Goal: Task Accomplishment & Management: Complete application form

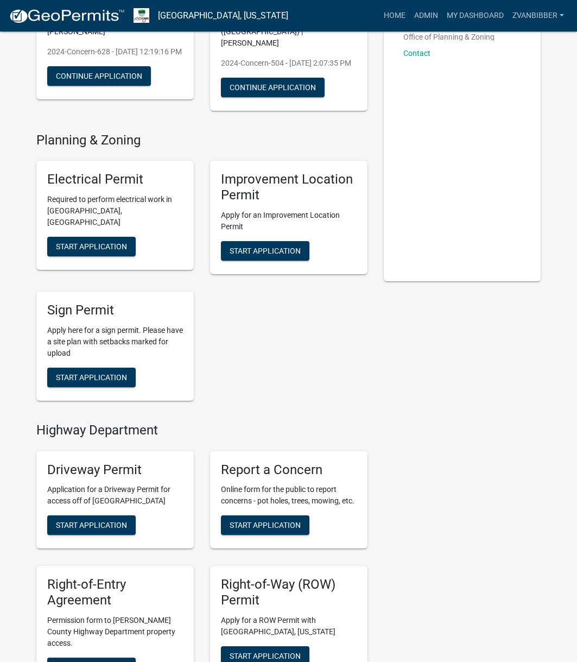
scroll to position [271, 0]
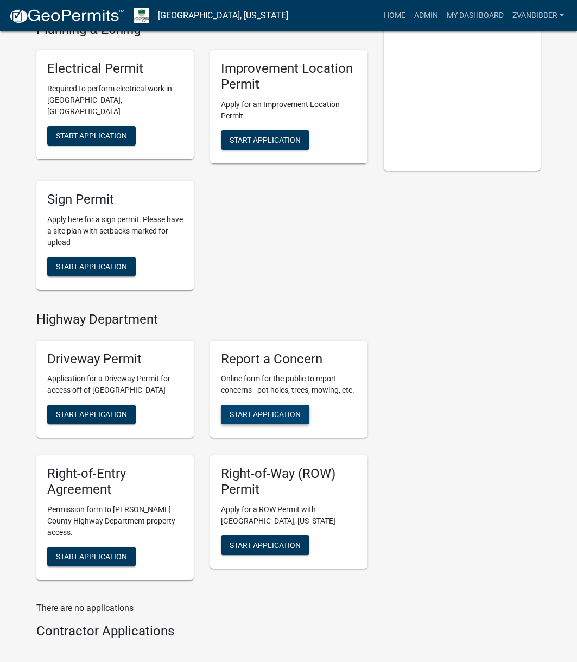
click at [286, 408] on button "Start Application" at bounding box center [265, 414] width 88 height 20
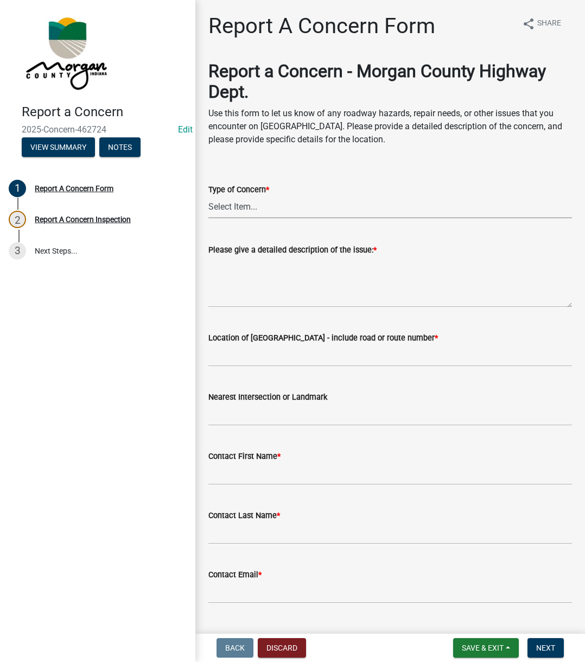
click at [238, 207] on select "Select Item... Pot Hole Patching Ditch Tree Sign Mowing Culvert Other" at bounding box center [390, 207] width 364 height 22
click at [208, 196] on select "Select Item... Pot Hole Patching Ditch Tree Sign Mowing Culvert Other" at bounding box center [390, 207] width 364 height 22
select select "4e8cd194-75cf-41f7-bca6-0f810dd08e04"
click at [258, 267] on textarea "Please give a detailed description of the issue: *" at bounding box center [390, 281] width 364 height 51
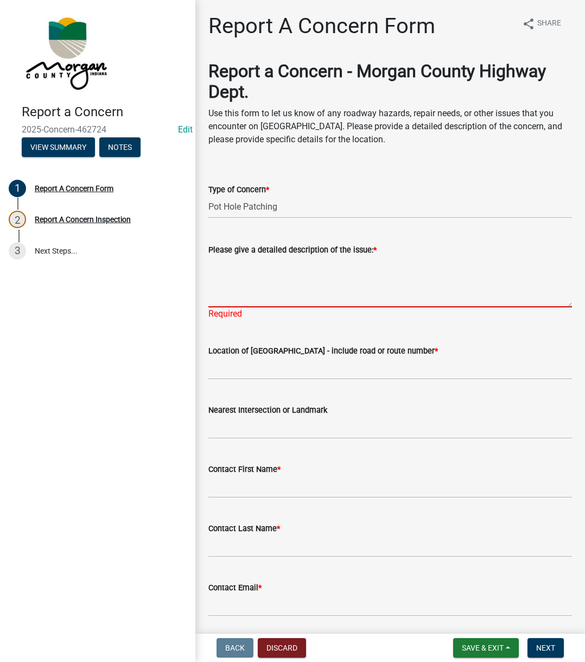
click at [287, 267] on textarea "Please give a detailed description of the issue: *" at bounding box center [390, 281] width 364 height 51
click at [364, 289] on textarea "Please give a detailed description of the issue: *" at bounding box center [390, 281] width 364 height 51
paste textarea "Reported pothole on Maple Turn near the entrance of the golf course. He said th…"
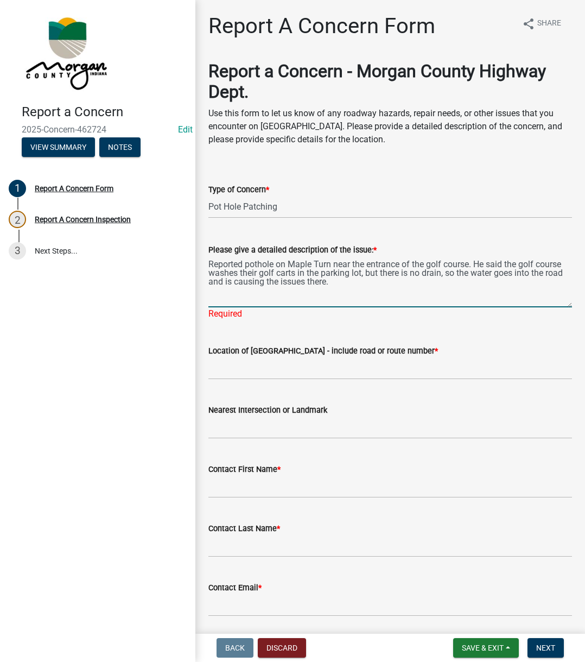
type textarea "Reported pothole on Maple Turn near the entrance of the golf course. He said th…"
click at [273, 371] on wm-data-entity-input "Location of [GEOGRAPHIC_DATA] - include road or route number *" at bounding box center [390, 358] width 364 height 59
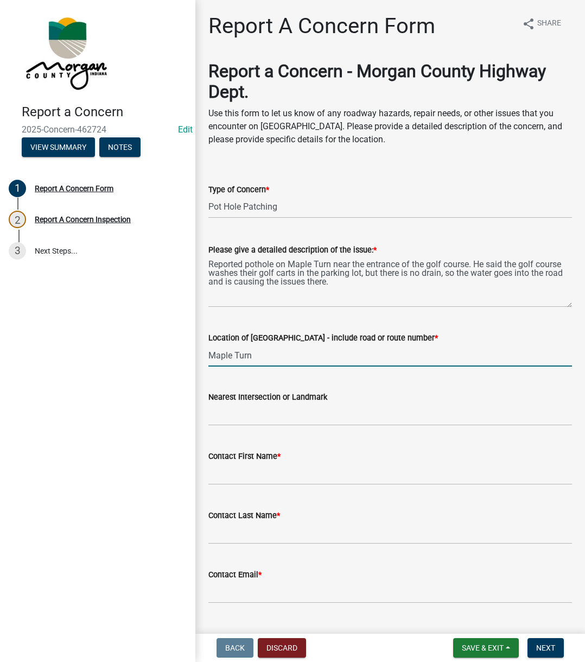
type input "Maple Turn"
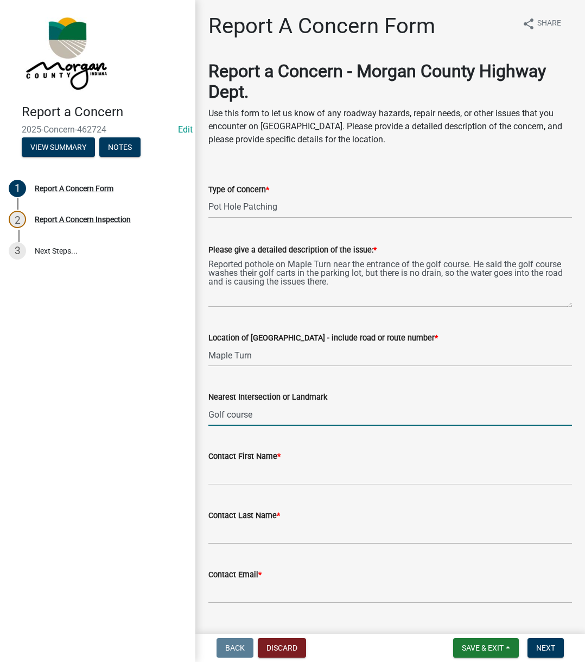
type input "Golf course"
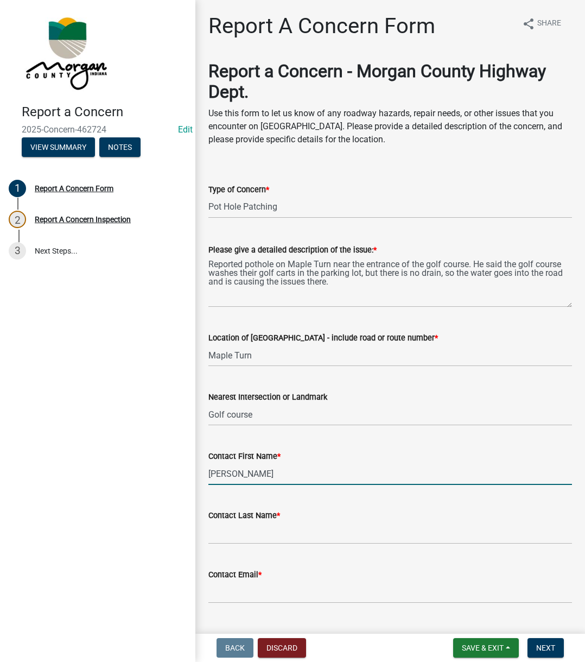
type input "[PERSON_NAME]"
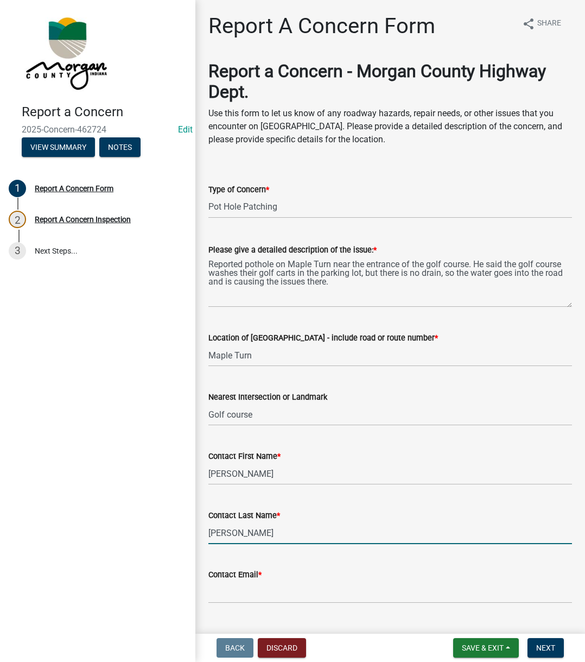
type input "[PERSON_NAME]"
type input "[EMAIL_ADDRESS][DOMAIN_NAME]"
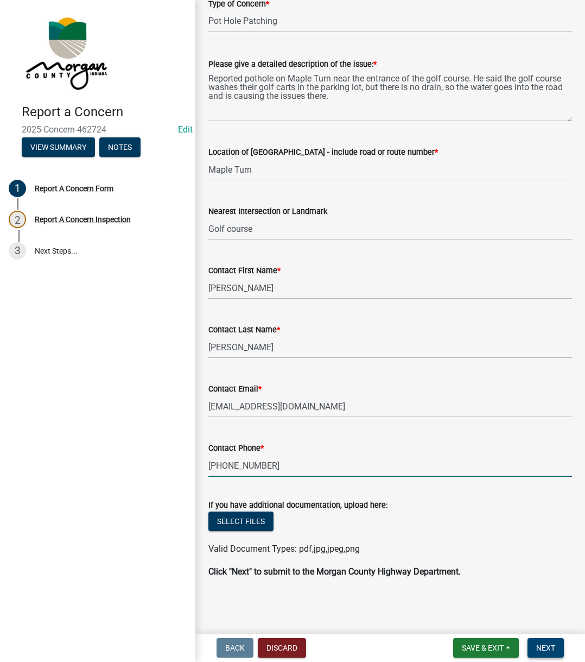
type input "[PHONE_NUMBER]"
click at [540, 643] on span "Next" at bounding box center [545, 647] width 19 height 9
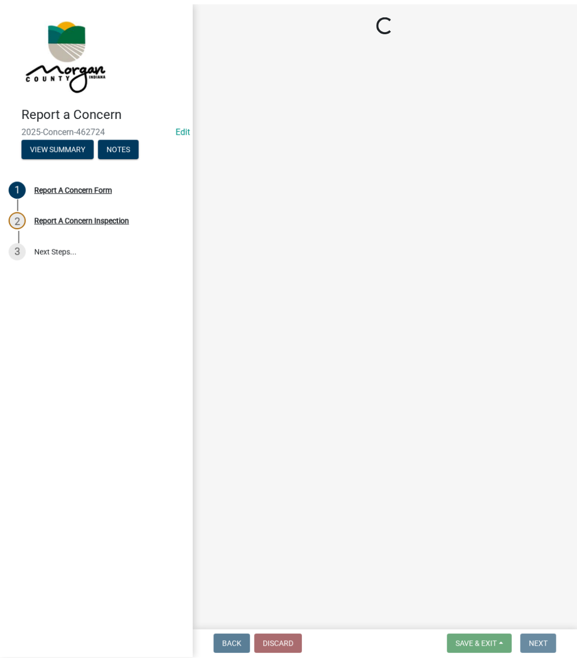
scroll to position [0, 0]
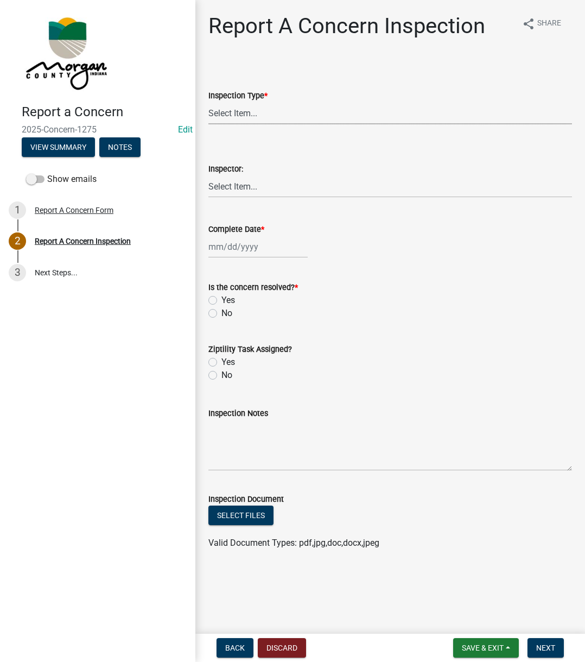
click at [247, 109] on select "Select Item... Pot Hole Patching Ditch Tree Sign Mowing Culvert Other" at bounding box center [390, 113] width 364 height 22
click at [208, 102] on select "Select Item... Pot Hole Patching Ditch Tree Sign Mowing Culvert Other" at bounding box center [390, 113] width 364 height 22
select select "4e8cd194-75cf-41f7-bca6-0f810dd08e04"
click at [255, 180] on select "Select Item... [PERSON_NAME] [PERSON_NAME] [PERSON_NAME] [PERSON_NAME] [PERSON_…" at bounding box center [390, 186] width 364 height 22
click at [208, 175] on select "Select Item... [PERSON_NAME] [PERSON_NAME] [PERSON_NAME] [PERSON_NAME] [PERSON_…" at bounding box center [390, 186] width 364 height 22
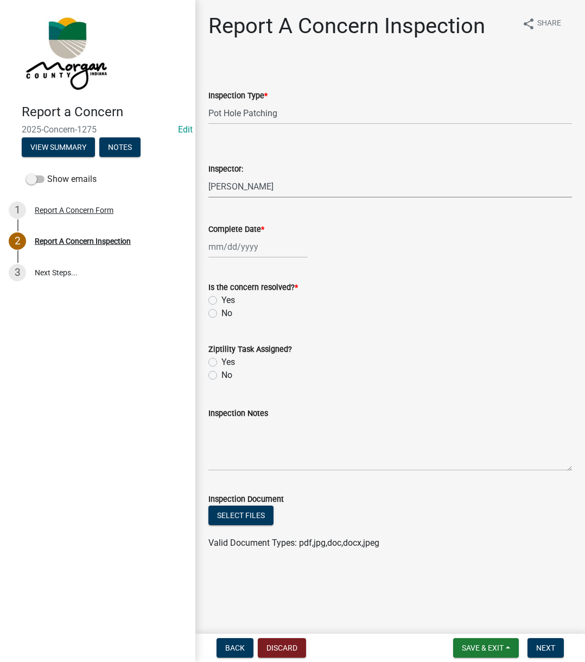
select select "742eb044-fc58-4034-b35e-1550e746fcda"
click at [254, 249] on div at bounding box center [257, 247] width 99 height 22
select select "8"
select select "2025"
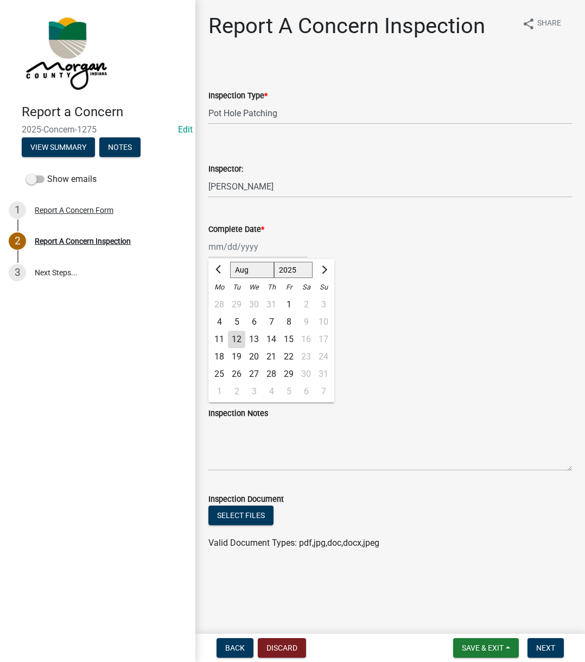
click at [234, 346] on div "12" at bounding box center [236, 339] width 17 height 17
type input "[DATE]"
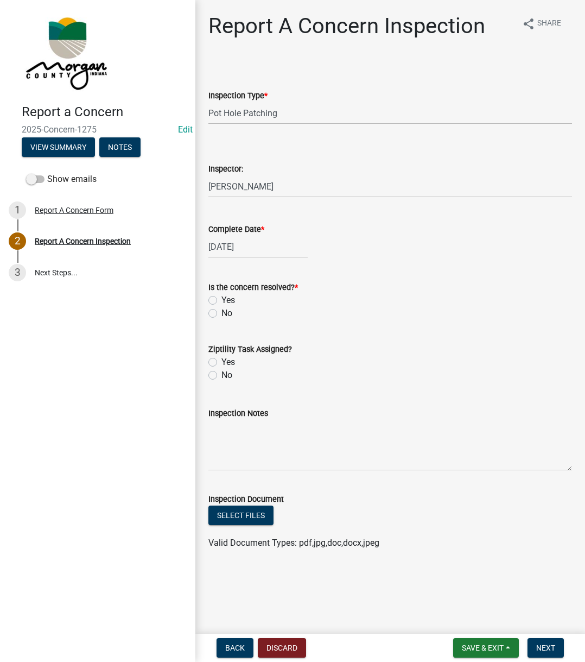
click at [221, 299] on label "Yes" at bounding box center [228, 300] width 14 height 13
click at [221, 299] on input "Yes" at bounding box center [224, 297] width 7 height 7
radio input "true"
click at [221, 362] on label "Yes" at bounding box center [228, 362] width 14 height 13
click at [221, 362] on input "Yes" at bounding box center [224, 359] width 7 height 7
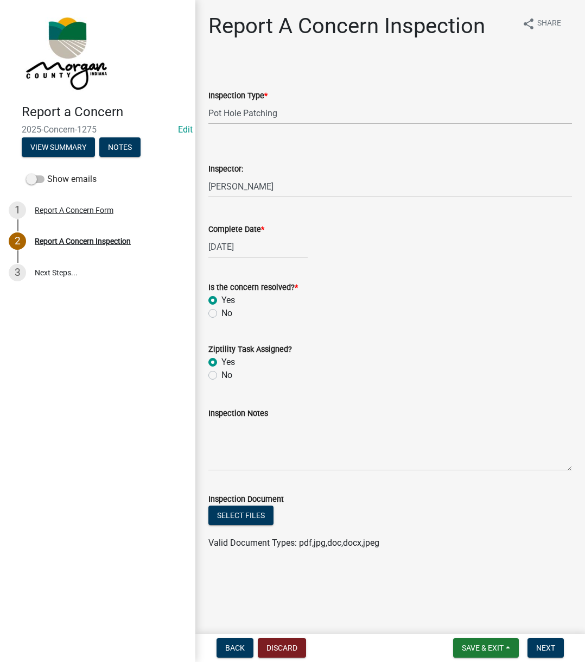
radio input "true"
click at [258, 461] on textarea "Inspection Notes" at bounding box center [390, 445] width 364 height 51
type textarea "Sent to D1"
click at [546, 640] on button "Next" at bounding box center [546, 648] width 36 height 20
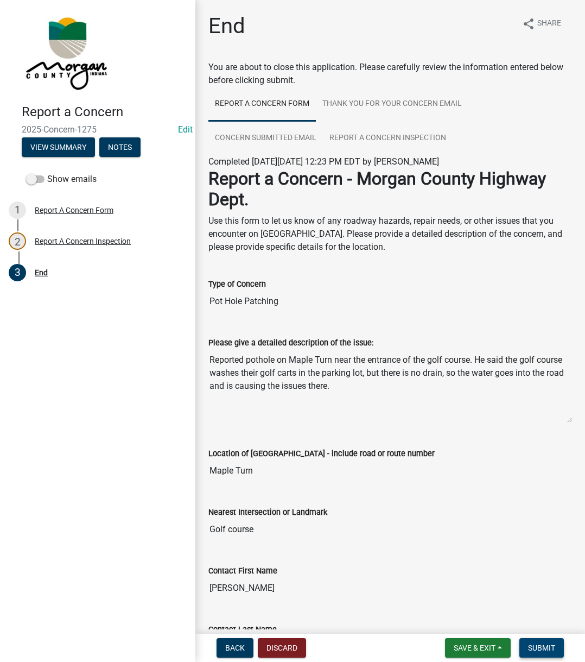
click at [546, 640] on button "Submit" at bounding box center [541, 648] width 45 height 20
